Goal: Task Accomplishment & Management: Manage account settings

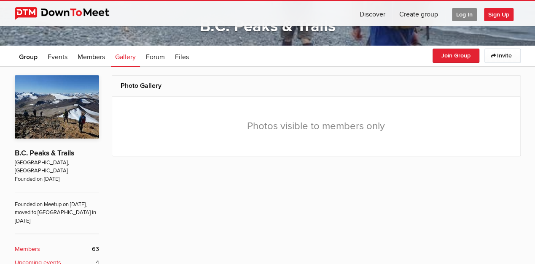
scroll to position [112, 0]
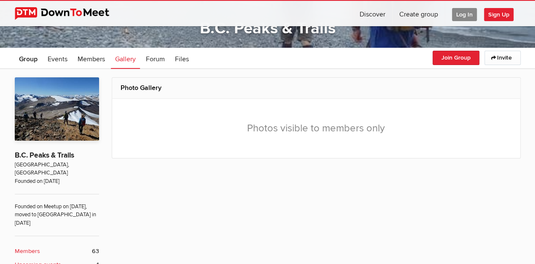
click at [467, 15] on span "Log In" at bounding box center [464, 14] width 25 height 13
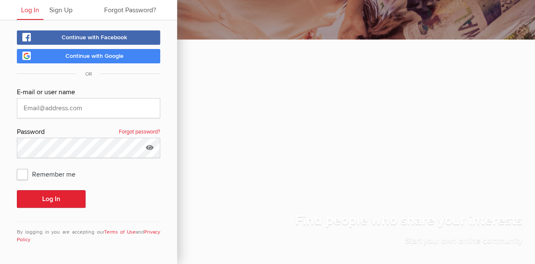
scroll to position [26, 0]
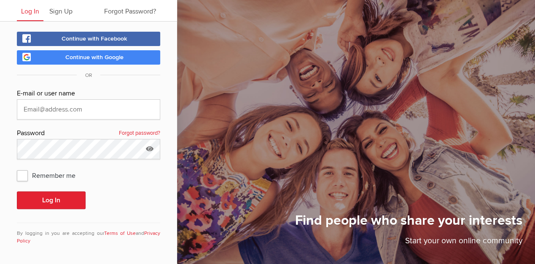
click at [87, 59] on span "Continue with Google" at bounding box center [94, 57] width 58 height 7
click at [50, 103] on input "text" at bounding box center [88, 109] width 143 height 20
type input "[EMAIL_ADDRESS][DOMAIN_NAME]"
click at [23, 170] on span "Remember me" at bounding box center [50, 174] width 67 height 15
click at [17, 167] on input "Remember me" at bounding box center [16, 167] width 0 height 0
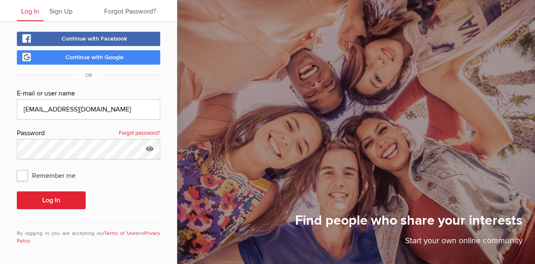
checkbox input "true"
click at [52, 197] on button "Log In" at bounding box center [51, 200] width 69 height 18
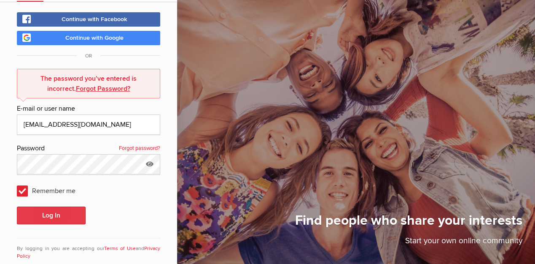
scroll to position [61, 0]
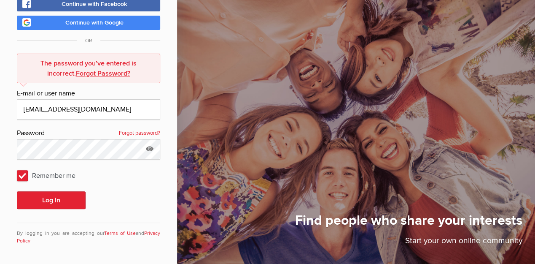
click at [17, 191] on button "Log In" at bounding box center [51, 200] width 69 height 18
click at [52, 191] on button "Log In" at bounding box center [51, 200] width 69 height 18
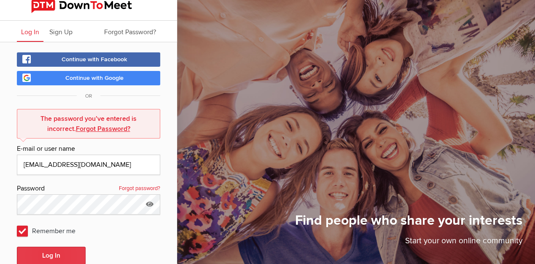
scroll to position [4, 0]
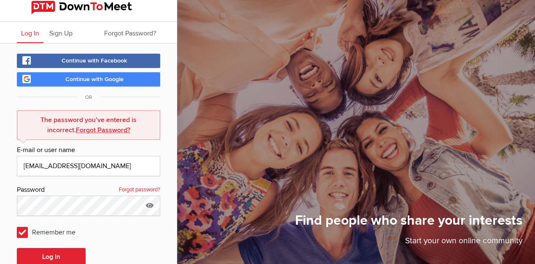
click at [63, 56] on link "Continue with Facebook" at bounding box center [88, 61] width 143 height 14
click at [17, 248] on button "Log In" at bounding box center [51, 257] width 69 height 18
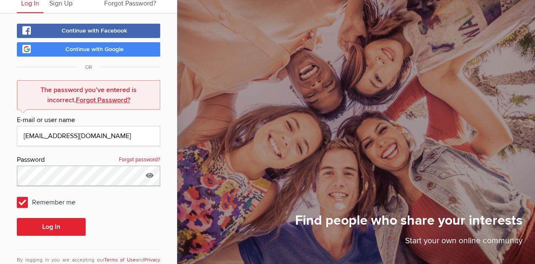
scroll to position [61, 0]
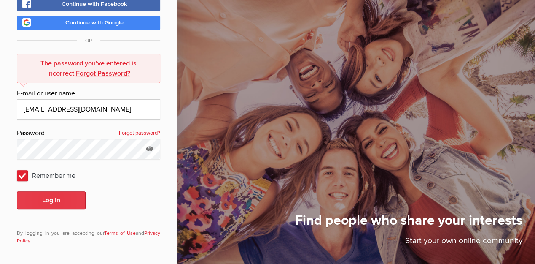
click at [71, 207] on button "Log In" at bounding box center [51, 200] width 69 height 18
click at [47, 195] on button "Log In" at bounding box center [51, 200] width 69 height 18
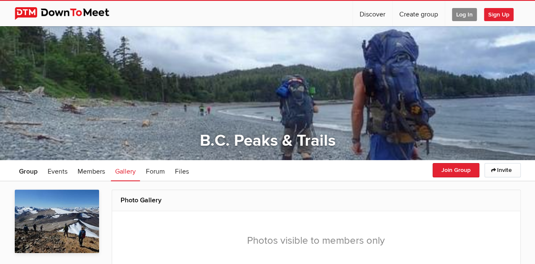
click at [464, 11] on span "Log In" at bounding box center [464, 14] width 25 height 13
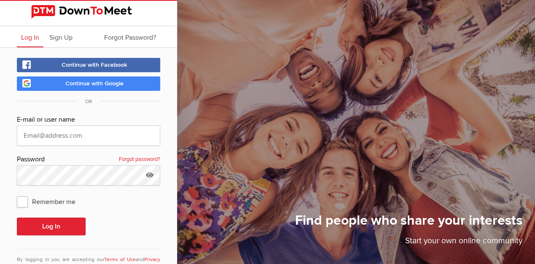
click at [28, 44] on link "Log In" at bounding box center [30, 36] width 27 height 21
click at [78, 81] on span "Continue with Google" at bounding box center [94, 83] width 58 height 7
click at [92, 83] on span "Continue with Google" at bounding box center [94, 83] width 58 height 7
click at [46, 136] on input "text" at bounding box center [88, 135] width 143 height 20
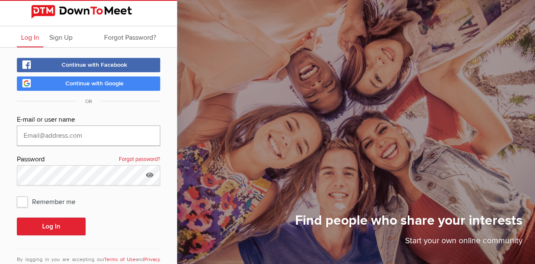
type input "[EMAIL_ADDRESS][DOMAIN_NAME]"
click at [18, 202] on span "Remember me" at bounding box center [50, 201] width 67 height 15
click at [17, 194] on input "Remember me" at bounding box center [16, 193] width 0 height 0
checkbox input "true"
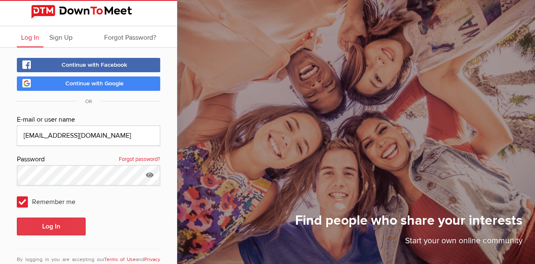
click at [53, 222] on button "Log In" at bounding box center [51, 226] width 69 height 18
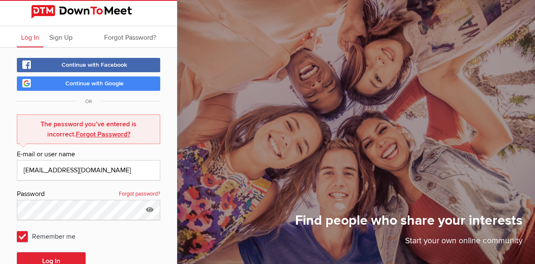
click at [78, 70] on link "Continue with Facebook" at bounding box center [88, 65] width 143 height 14
click at [78, 66] on span "Continue with Facebook" at bounding box center [95, 64] width 66 height 7
click at [65, 258] on button "Log In" at bounding box center [51, 261] width 69 height 18
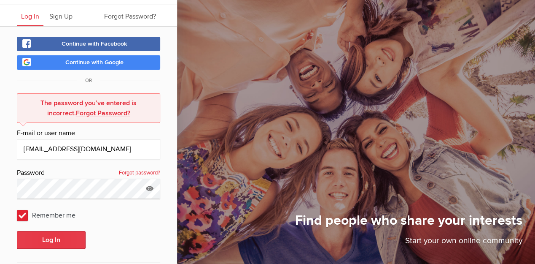
scroll to position [61, 0]
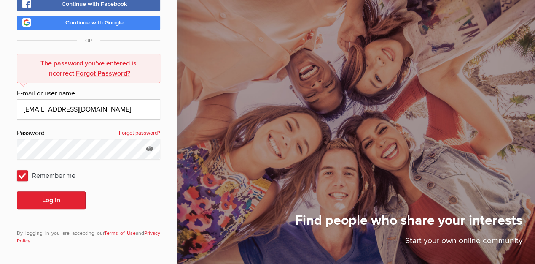
click at [44, 190] on div "The password you’ve entered is incorrect. Forgot Password? E-mail or user name …" at bounding box center [88, 154] width 143 height 201
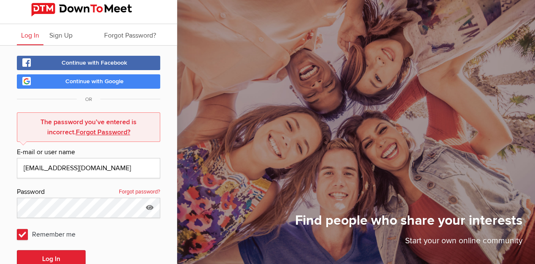
scroll to position [0, 0]
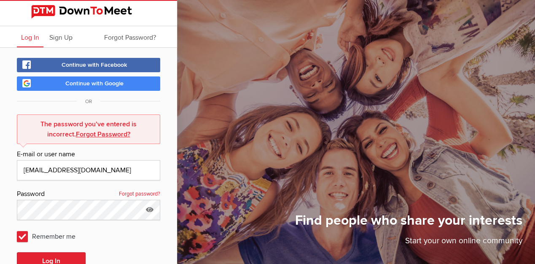
click at [86, 63] on span "Continue with Facebook" at bounding box center [95, 64] width 66 height 7
click at [119, 40] on span "Forgot Password?" at bounding box center [130, 37] width 52 height 8
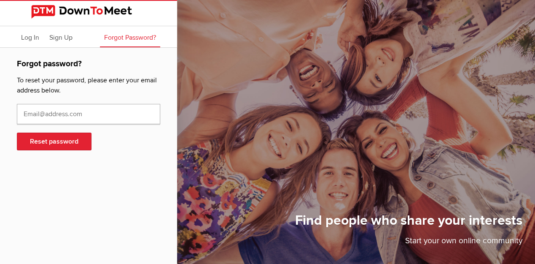
click at [31, 116] on input "text" at bounding box center [88, 114] width 143 height 20
click at [48, 113] on input "text" at bounding box center [88, 114] width 143 height 20
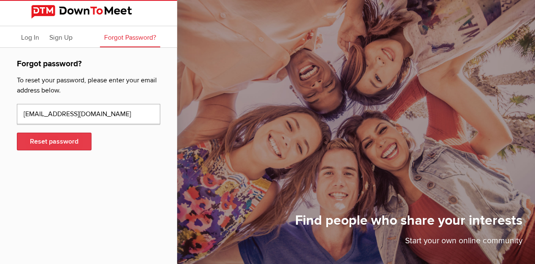
type input "[EMAIL_ADDRESS][DOMAIN_NAME]"
click at [36, 135] on button "Reset password" at bounding box center [54, 141] width 75 height 18
